Goal: Use online tool/utility: Utilize a website feature to perform a specific function

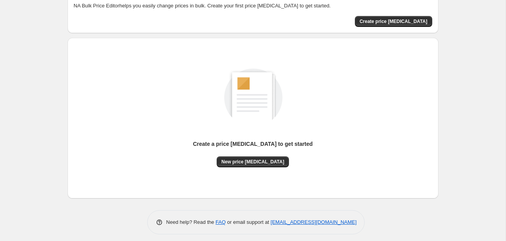
scroll to position [51, 0]
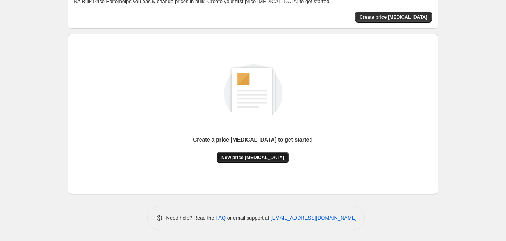
click at [252, 156] on span "New price [MEDICAL_DATA]" at bounding box center [252, 158] width 63 height 6
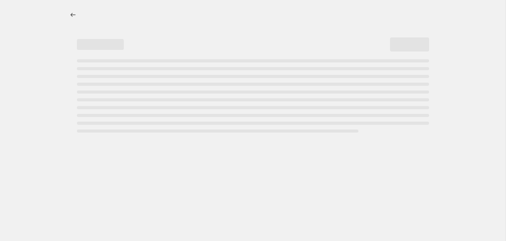
select select "percentage"
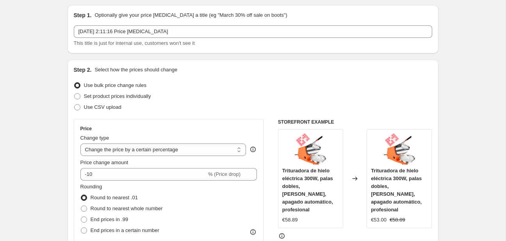
scroll to position [82, 0]
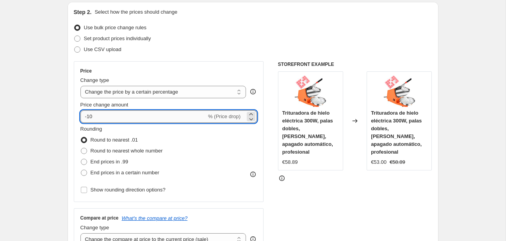
click at [137, 115] on input "-10" at bounding box center [143, 116] width 126 height 12
type input "-1"
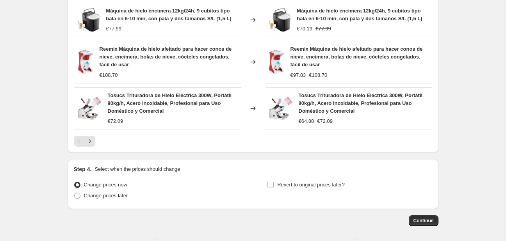
scroll to position [566, 0]
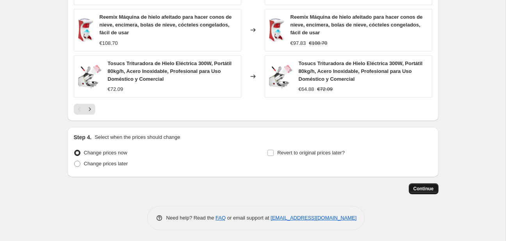
type input "-25"
click at [421, 187] on span "Continue" at bounding box center [423, 189] width 20 height 6
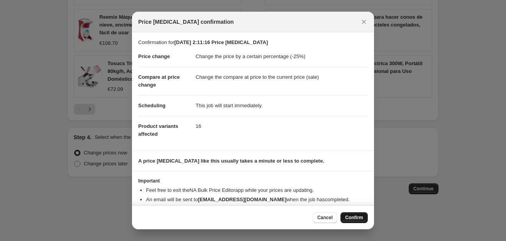
click at [355, 219] on span "Confirm" at bounding box center [354, 218] width 18 height 6
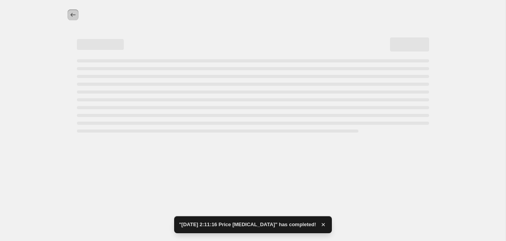
drag, startPoint x: 78, startPoint y: 14, endPoint x: 98, endPoint y: 16, distance: 20.0
click at [98, 16] on div at bounding box center [253, 14] width 371 height 11
select select "percentage"
